Goal: Information Seeking & Learning: Learn about a topic

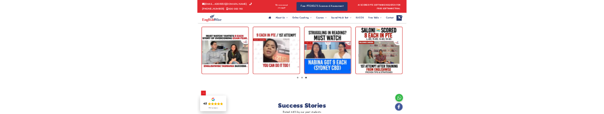
scroll to position [2263, 0]
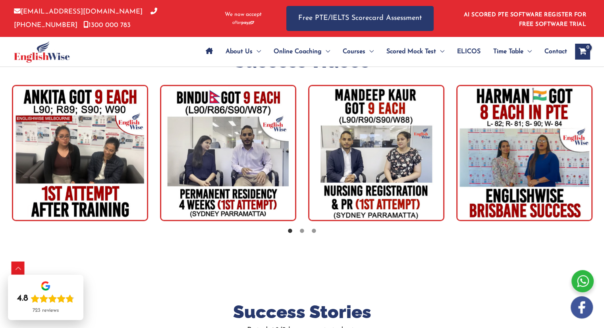
click at [252, 129] on img "tracker" at bounding box center [228, 153] width 136 height 136
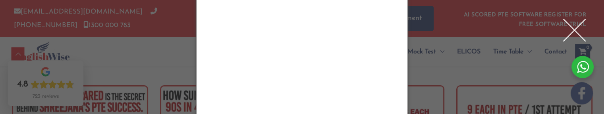
click at [575, 27] on div "Close" at bounding box center [574, 30] width 32 height 32
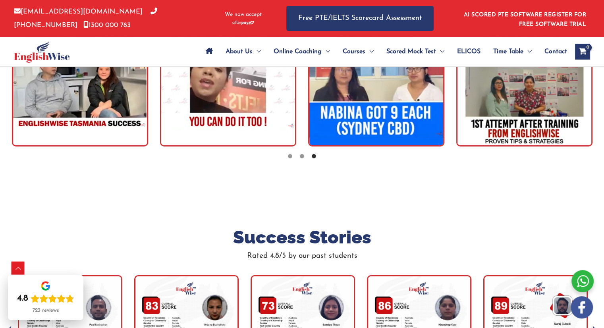
scroll to position [2422, 0]
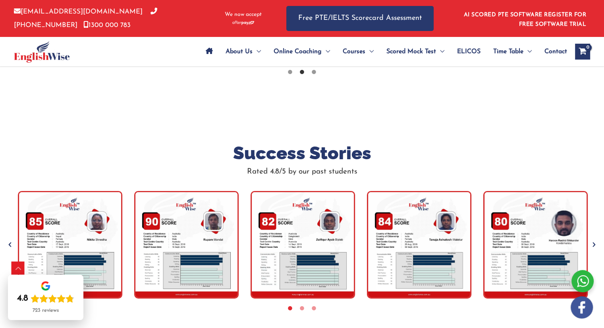
click at [452, 112] on div "Success Stories Rated 4.8/5 by our past students" at bounding box center [302, 224] width 604 height 244
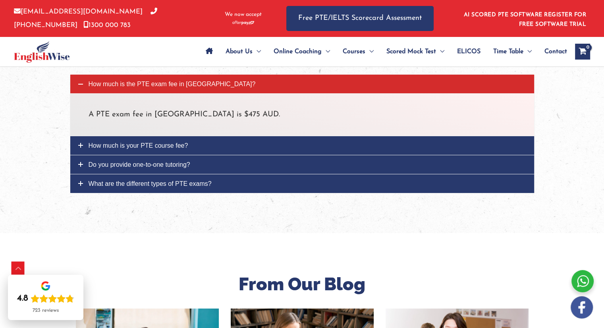
scroll to position [2779, 0]
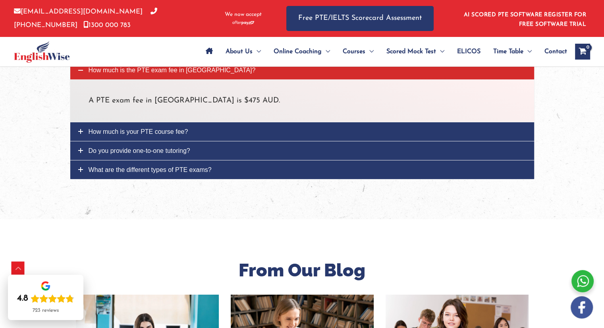
click at [297, 122] on link "How much is your PTE course fee?" at bounding box center [302, 131] width 464 height 19
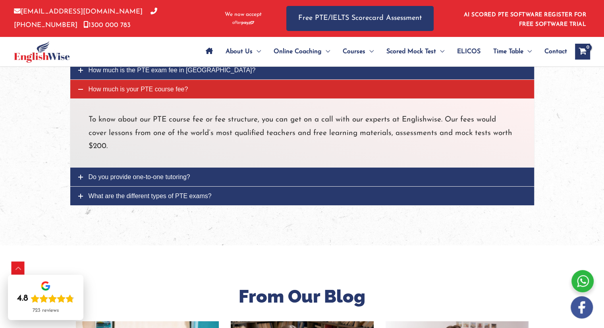
click at [279, 168] on link "Do you provide one-to-one tutoring?" at bounding box center [302, 177] width 464 height 19
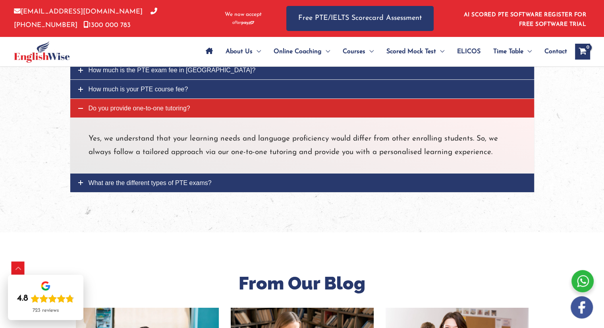
click at [276, 173] on link "What are the different types of PTE exams?" at bounding box center [302, 182] width 464 height 19
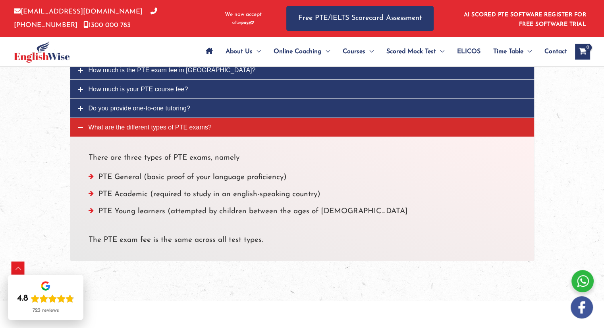
click at [545, 119] on div at bounding box center [302, 145] width 604 height 312
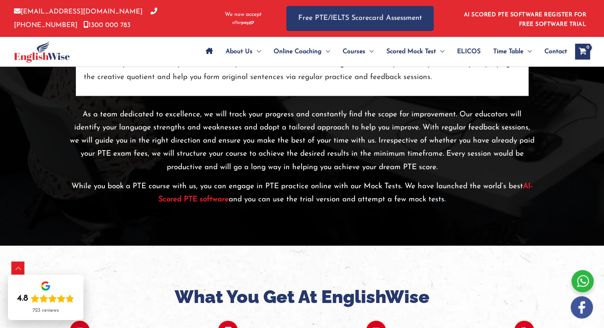
scroll to position [1707, 0]
